Goal: Transaction & Acquisition: Obtain resource

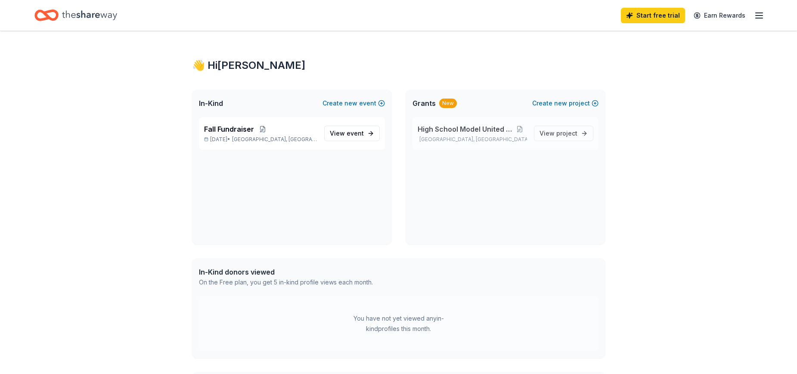
click at [451, 127] on span "High School Model United Nations" at bounding box center [464, 129] width 95 height 10
click at [238, 130] on span "Fall Fundraiser" at bounding box center [229, 129] width 50 height 10
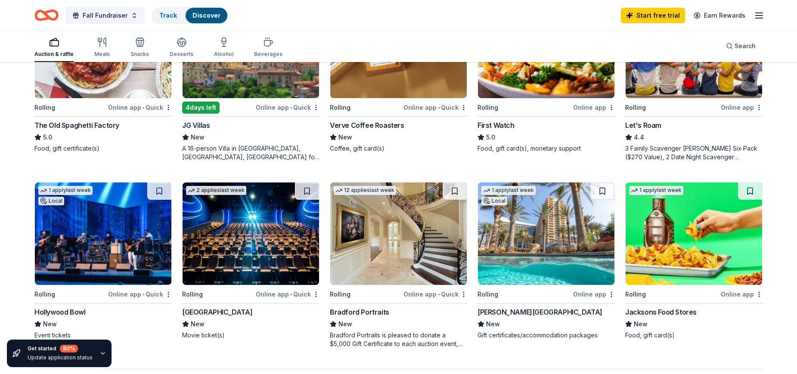
scroll to position [602, 0]
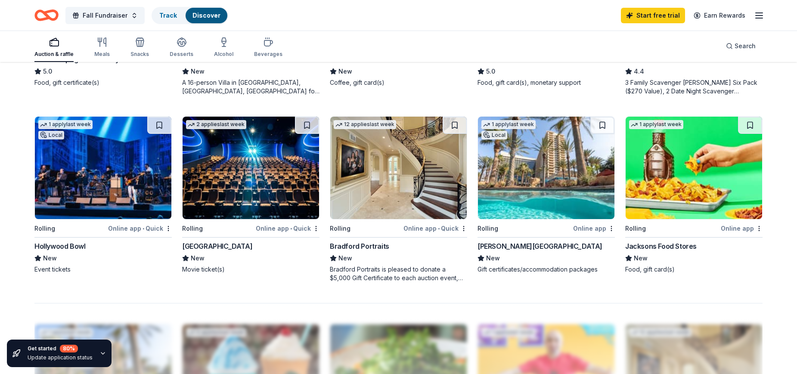
click at [507, 174] on img at bounding box center [546, 168] width 136 height 102
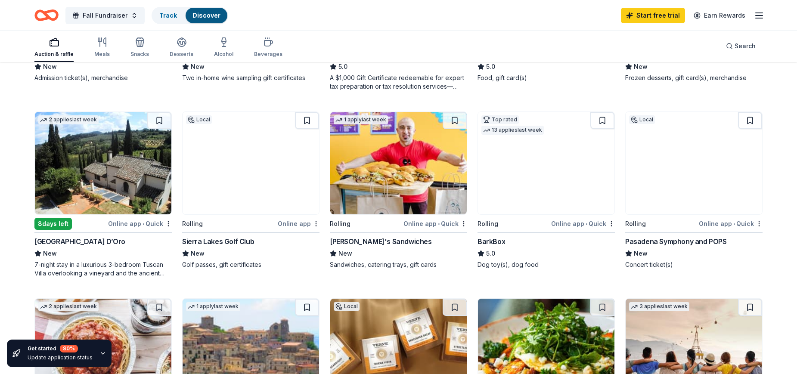
scroll to position [231, 0]
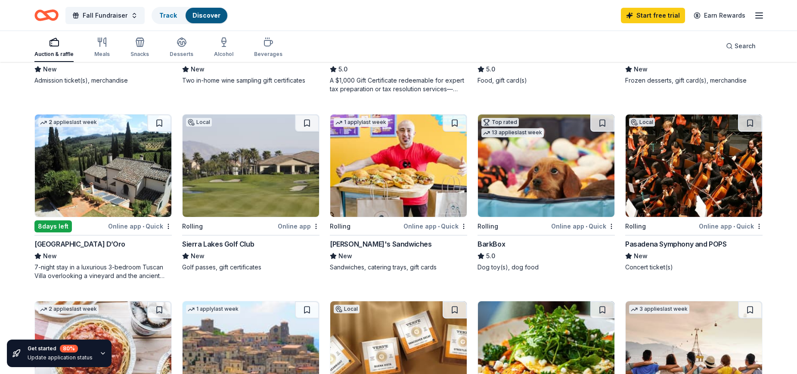
click at [670, 187] on img at bounding box center [693, 165] width 136 height 102
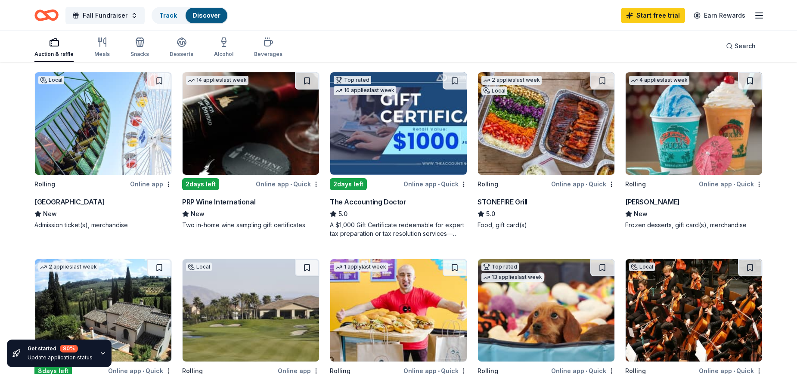
scroll to position [59, 0]
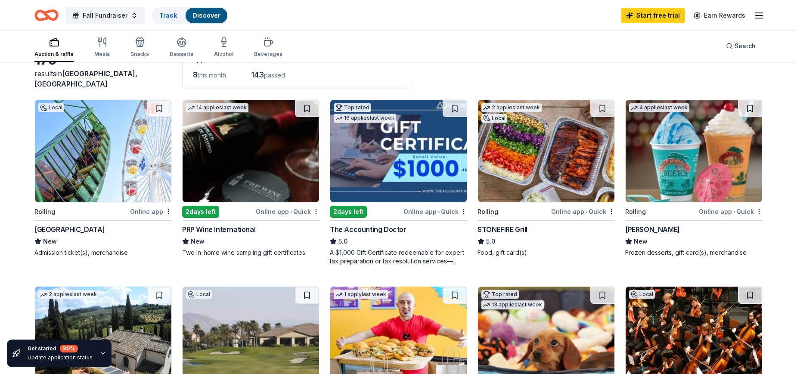
click at [141, 139] on img at bounding box center [103, 151] width 136 height 102
click at [525, 160] on img at bounding box center [546, 151] width 136 height 102
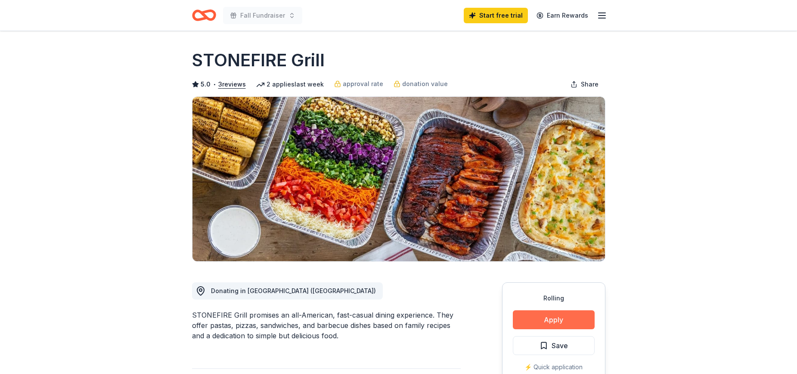
click at [555, 321] on button "Apply" at bounding box center [554, 319] width 82 height 19
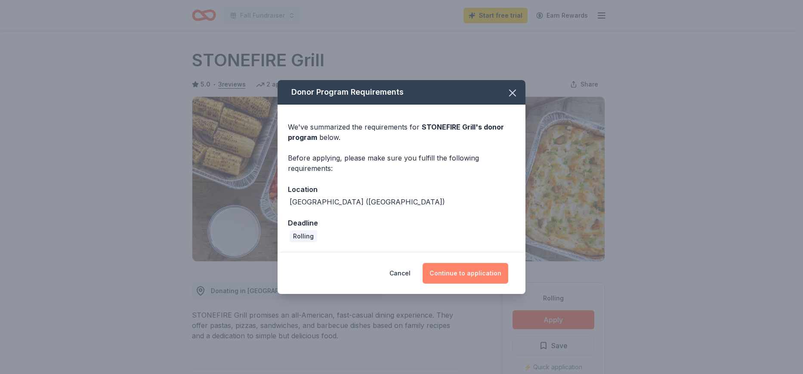
click at [460, 277] on button "Continue to application" at bounding box center [466, 273] width 86 height 21
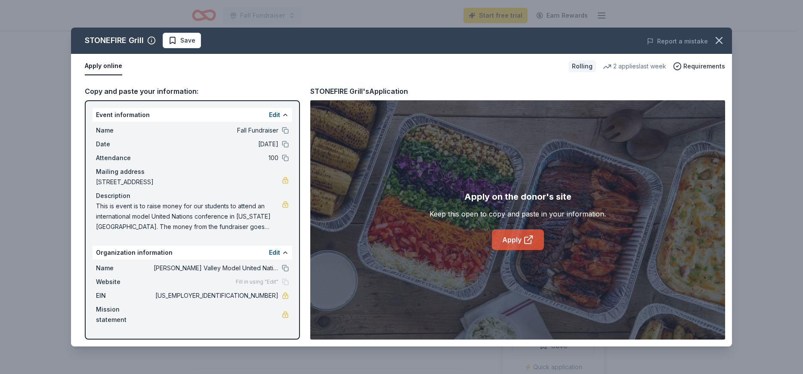
click at [518, 239] on link "Apply" at bounding box center [518, 239] width 52 height 21
